Goal: Information Seeking & Learning: Compare options

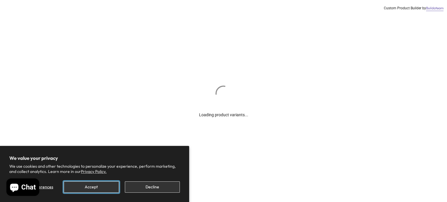
click at [104, 187] on button "Accept" at bounding box center [91, 187] width 55 height 11
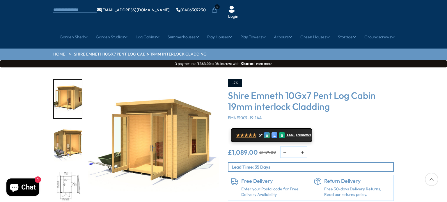
scroll to position [36, 0]
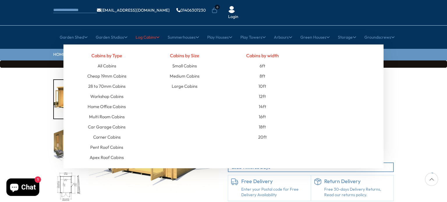
click at [154, 30] on link "Log Cabins" at bounding box center [148, 37] width 24 height 15
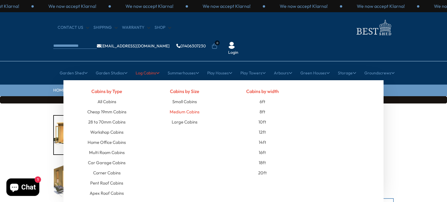
click at [189, 107] on link "Medium Cabins" at bounding box center [185, 112] width 30 height 10
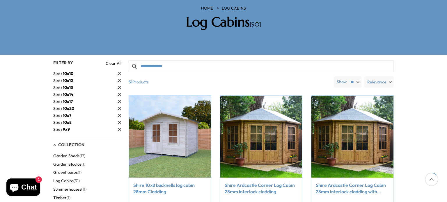
scroll to position [100, 0]
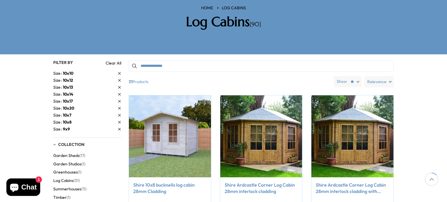
click at [67, 85] on span "10x13" at bounding box center [68, 87] width 10 height 5
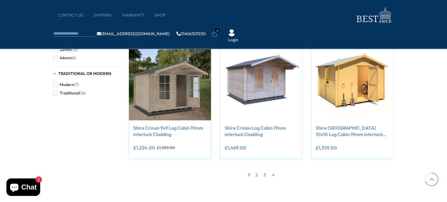
scroll to position [486, 0]
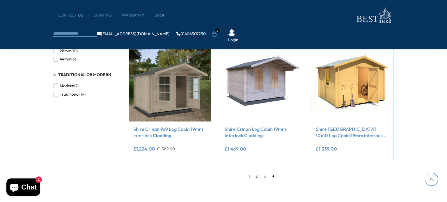
click at [273, 177] on link "→" at bounding box center [273, 176] width 8 height 9
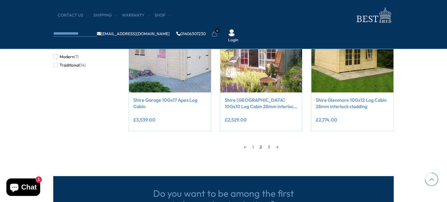
scroll to position [527, 0]
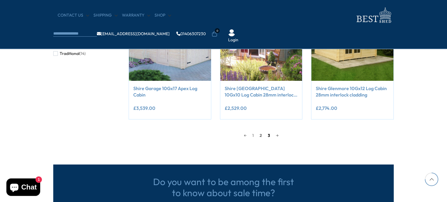
click at [269, 135] on link "3" at bounding box center [269, 135] width 8 height 9
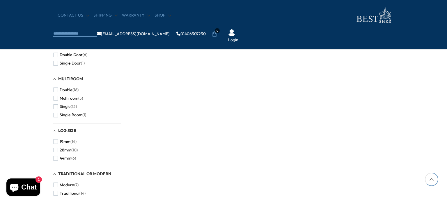
scroll to position [388, 0]
